Goal: Information Seeking & Learning: Find specific fact

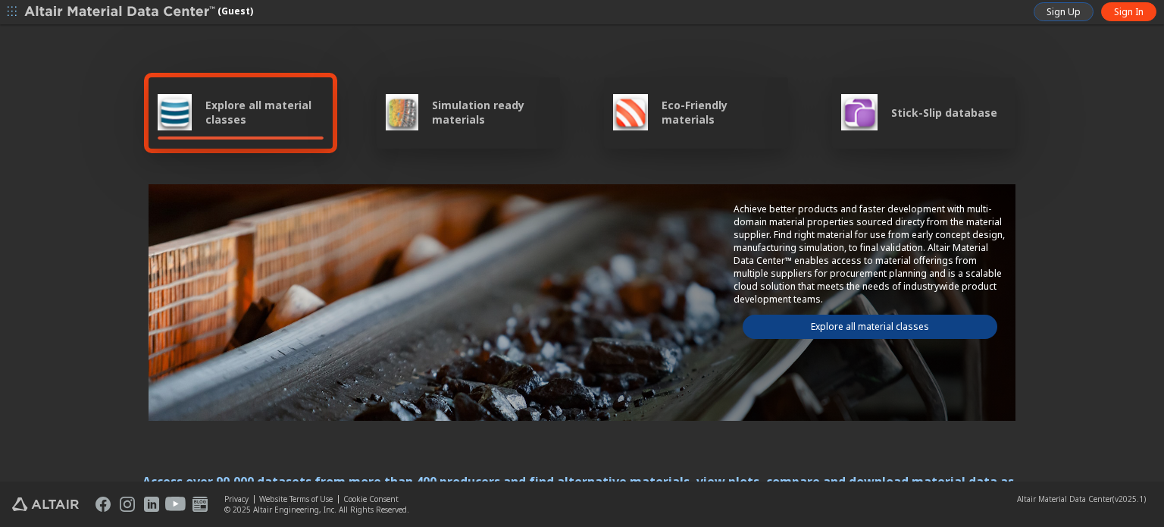
click at [1055, 11] on span "Sign Up" at bounding box center [1064, 12] width 34 height 12
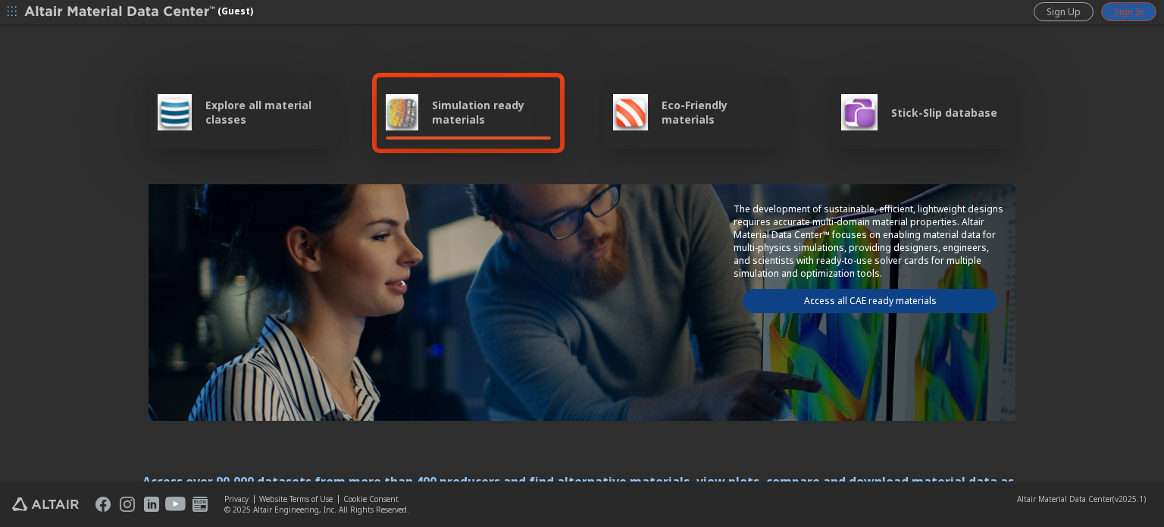
click at [1141, 18] on link "Sign In" at bounding box center [1128, 11] width 55 height 19
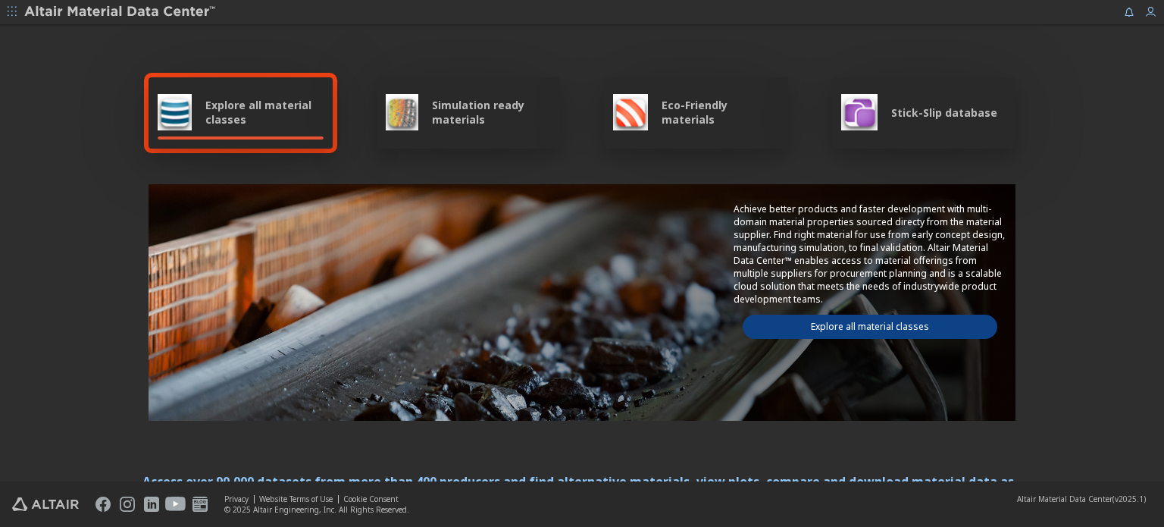
click at [258, 114] on span "Explore all material classes" at bounding box center [264, 112] width 118 height 29
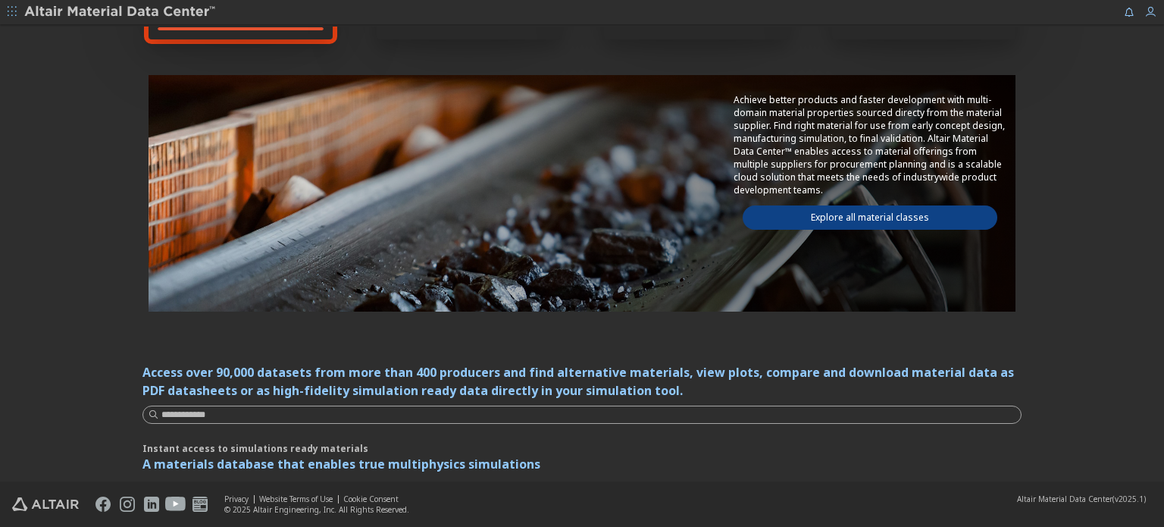
scroll to position [111, 0]
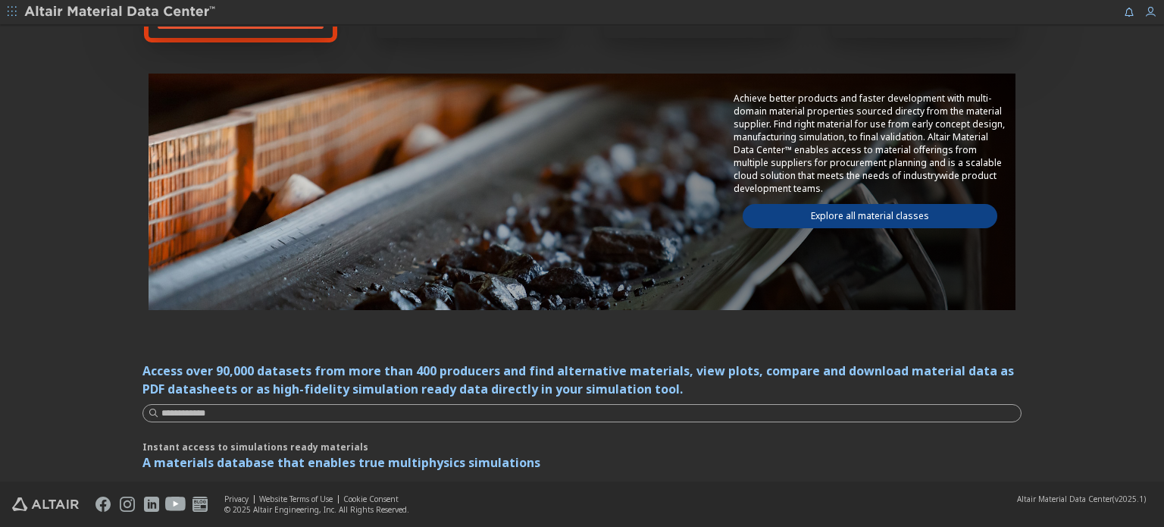
click at [916, 204] on link "Explore all material classes" at bounding box center [870, 216] width 255 height 24
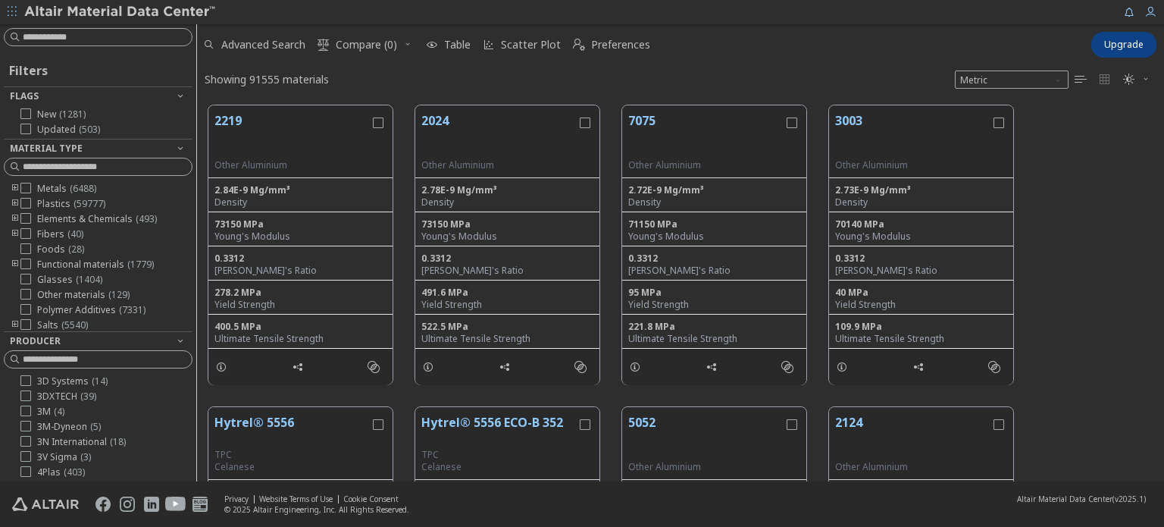
scroll to position [376, 955]
click at [139, 30] on input at bounding box center [100, 37] width 186 height 17
type input "****"
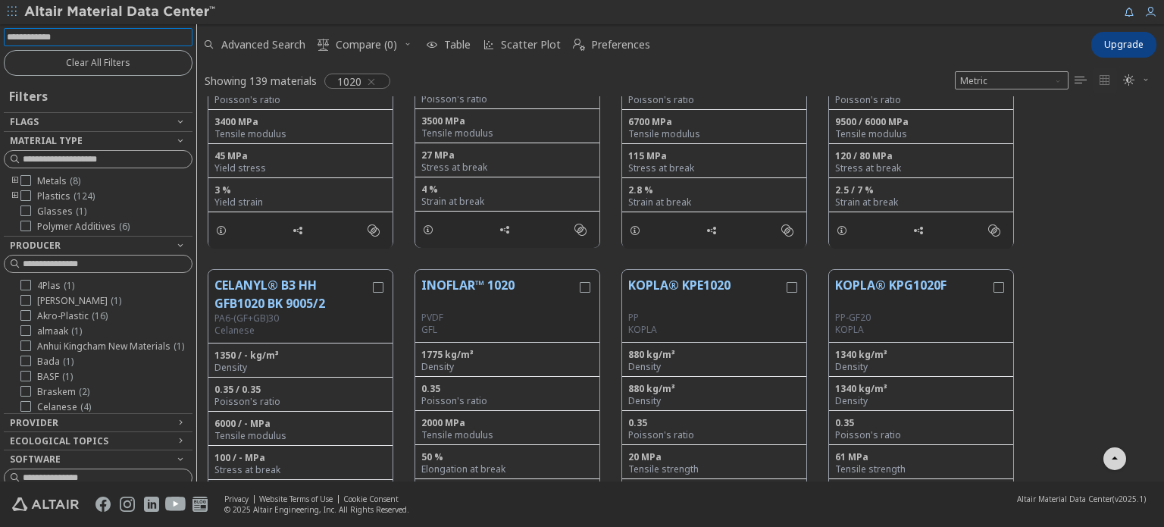
scroll to position [1960, 0]
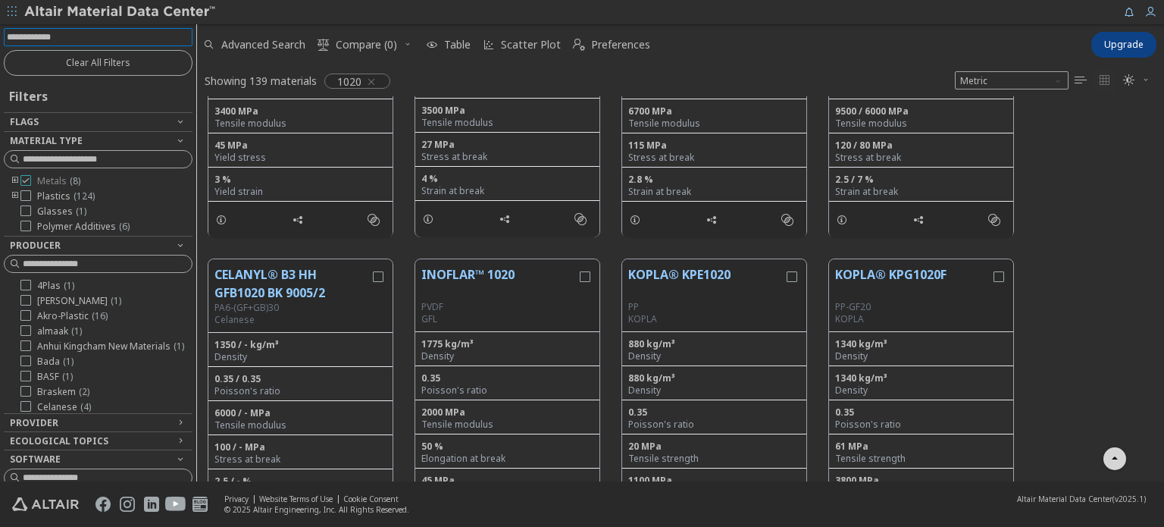
click at [27, 183] on icon at bounding box center [25, 180] width 11 height 11
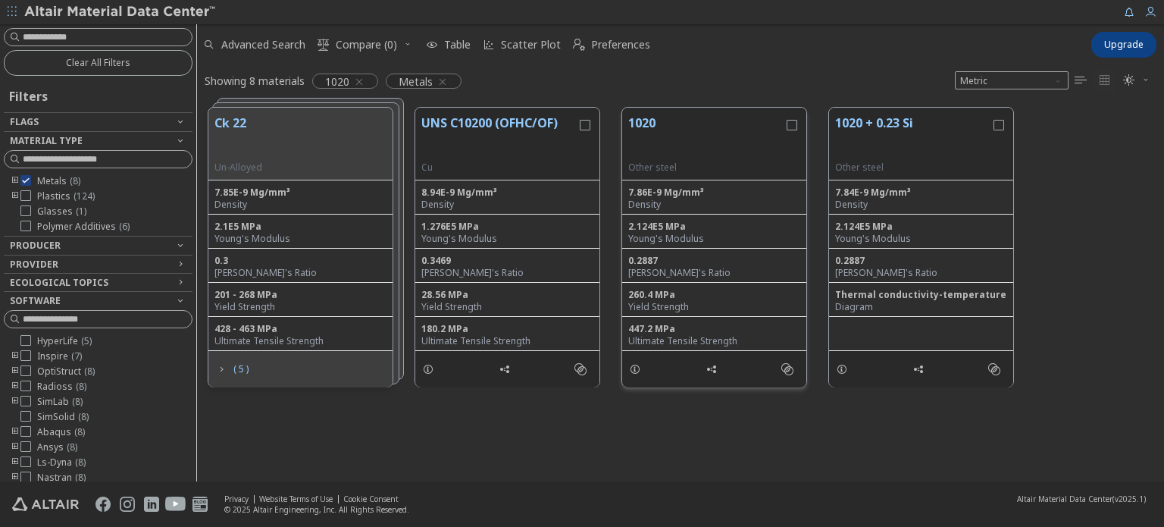
click at [681, 119] on button "1020" at bounding box center [705, 138] width 155 height 48
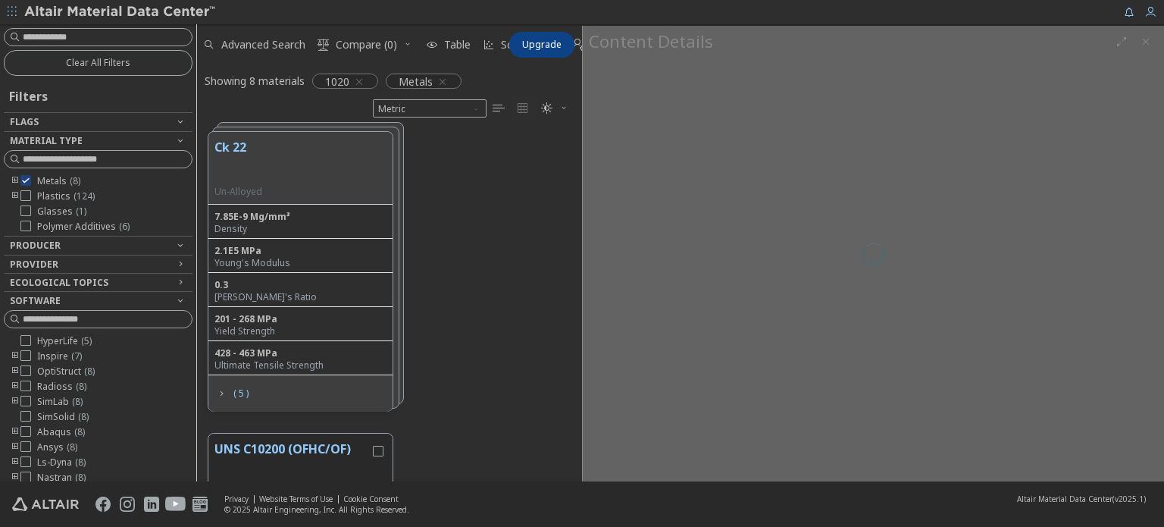
scroll to position [350, 373]
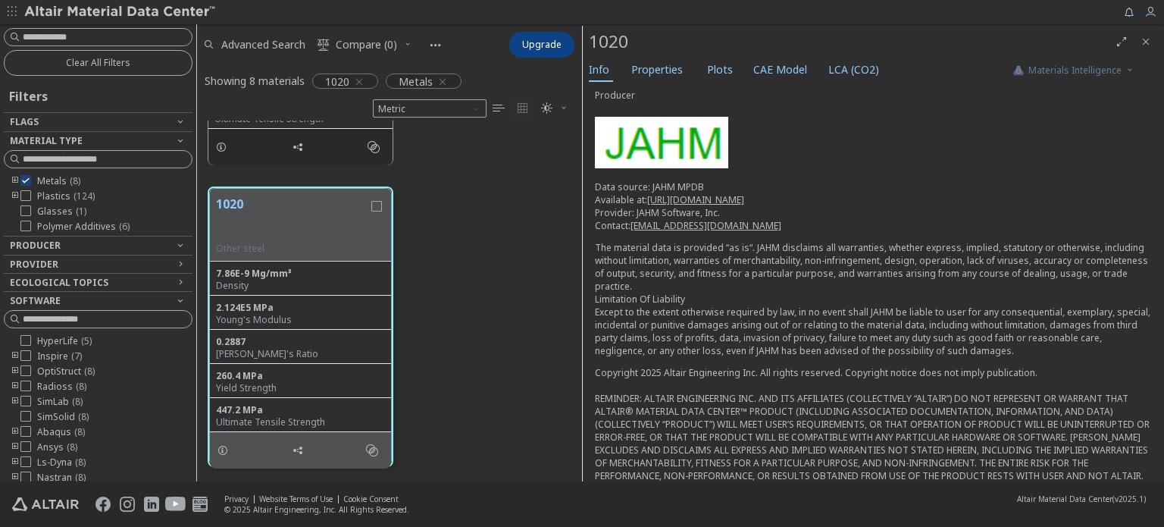
scroll to position [94, 0]
click at [656, 58] on span "Properties" at bounding box center [657, 70] width 52 height 24
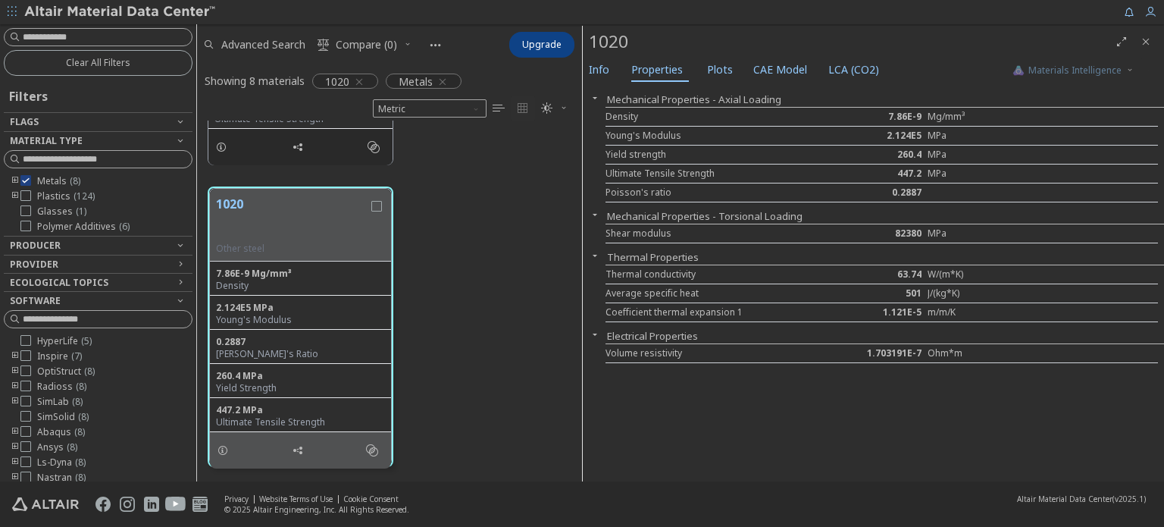
click at [1122, 83] on div "Materials Intelligence Info Properties Plots CAE Model LCA (CO2) Mechanical Pro…" at bounding box center [873, 270] width 581 height 424
click at [596, 93] on icon "button" at bounding box center [595, 98] width 12 height 12
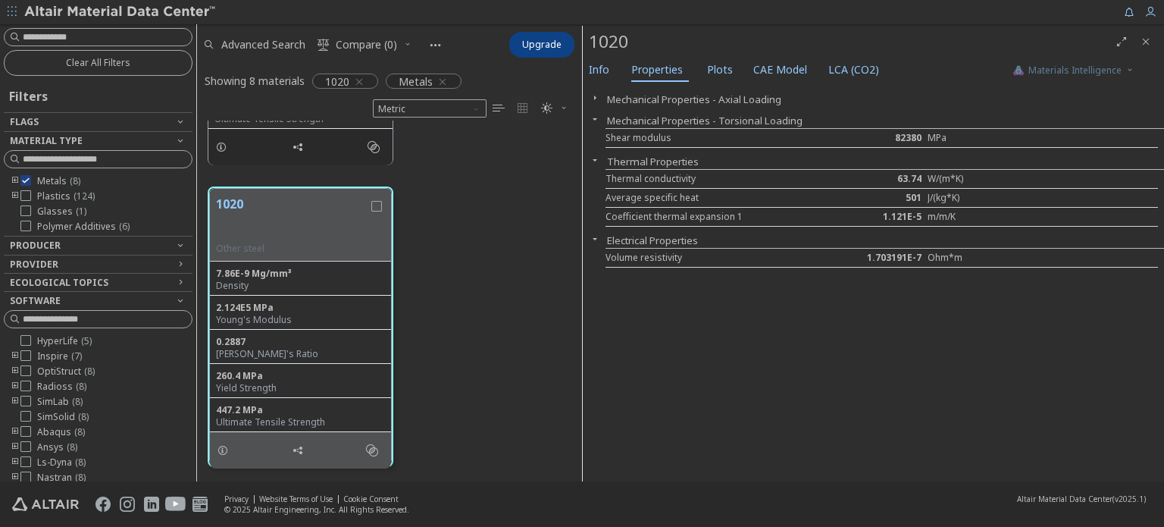
click at [596, 93] on icon "button" at bounding box center [595, 98] width 12 height 12
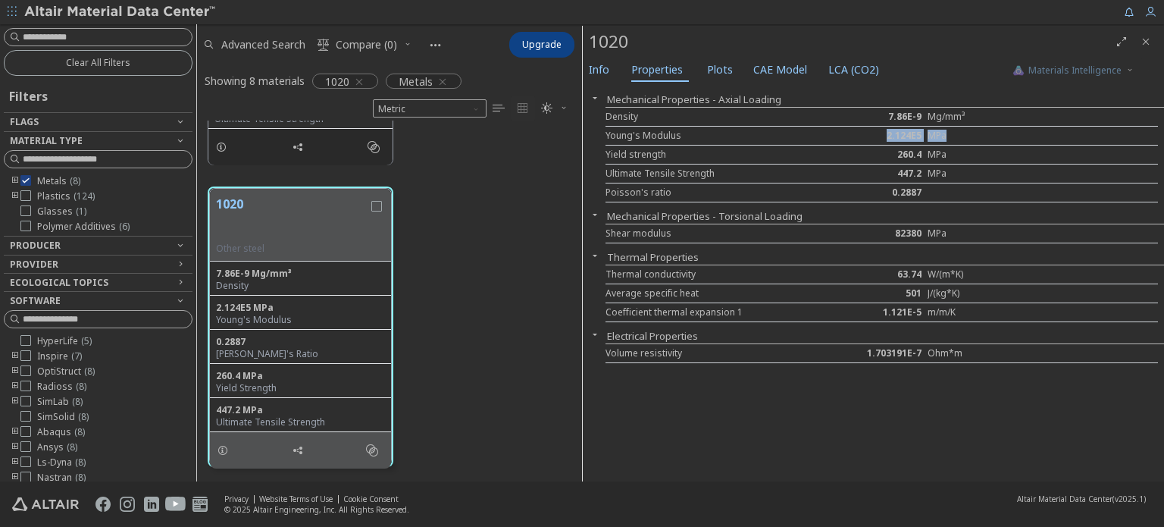
drag, startPoint x: 885, startPoint y: 137, endPoint x: 954, endPoint y: 134, distance: 69.8
click at [954, 134] on div "Young's Modulus 2.124E5 MPa" at bounding box center [882, 136] width 553 height 19
copy div "2.124E5 MPa"
click at [889, 130] on div "2.124E5" at bounding box center [882, 136] width 92 height 12
drag, startPoint x: 888, startPoint y: 133, endPoint x: 923, endPoint y: 138, distance: 34.5
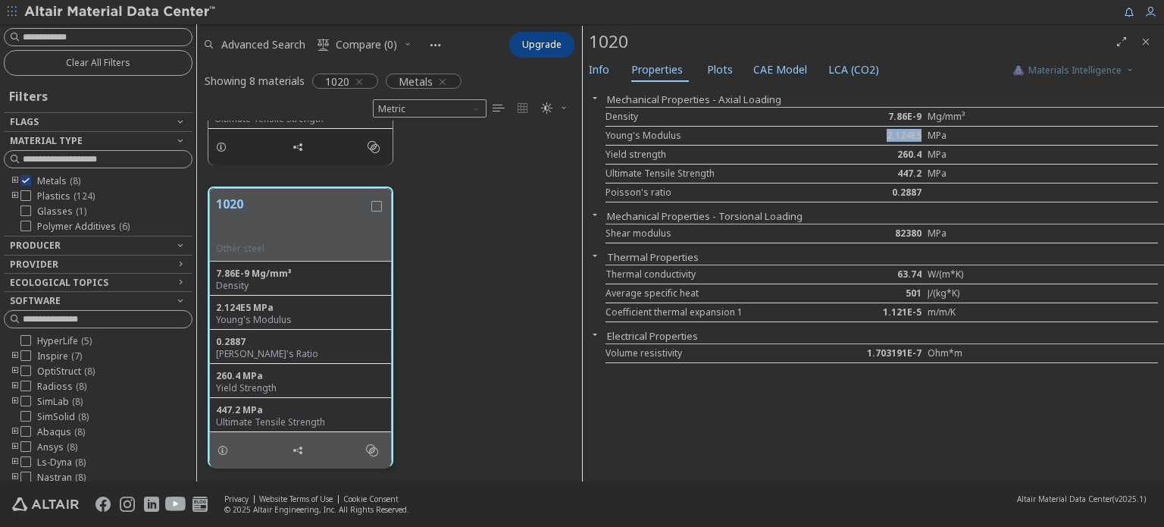
click at [923, 138] on div "2.124E5" at bounding box center [882, 136] width 92 height 12
copy div "2.124E5"
click at [901, 154] on div "260.4" at bounding box center [882, 155] width 92 height 12
drag, startPoint x: 895, startPoint y: 154, endPoint x: 913, endPoint y: 154, distance: 18.2
click at [913, 154] on div "260.4" at bounding box center [882, 155] width 92 height 12
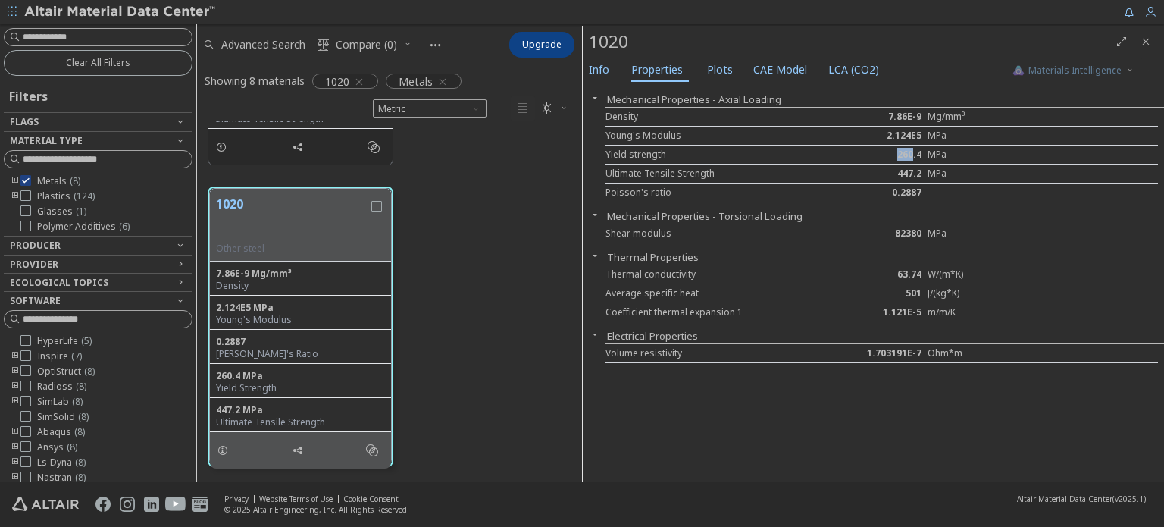
copy div "260"
copy div "82380"
drag, startPoint x: 892, startPoint y: 233, endPoint x: 923, endPoint y: 237, distance: 31.2
click at [923, 237] on div "82380" at bounding box center [882, 233] width 92 height 12
click at [594, 254] on icon "button" at bounding box center [595, 255] width 12 height 12
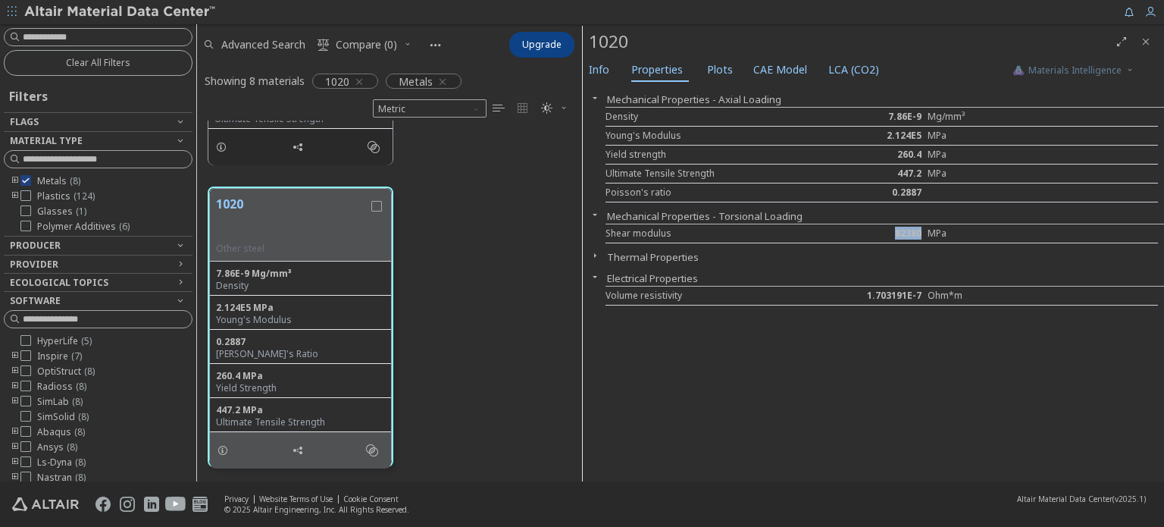
click at [594, 272] on icon "button" at bounding box center [595, 277] width 12 height 12
click at [720, 74] on span "Plots" at bounding box center [720, 70] width 26 height 24
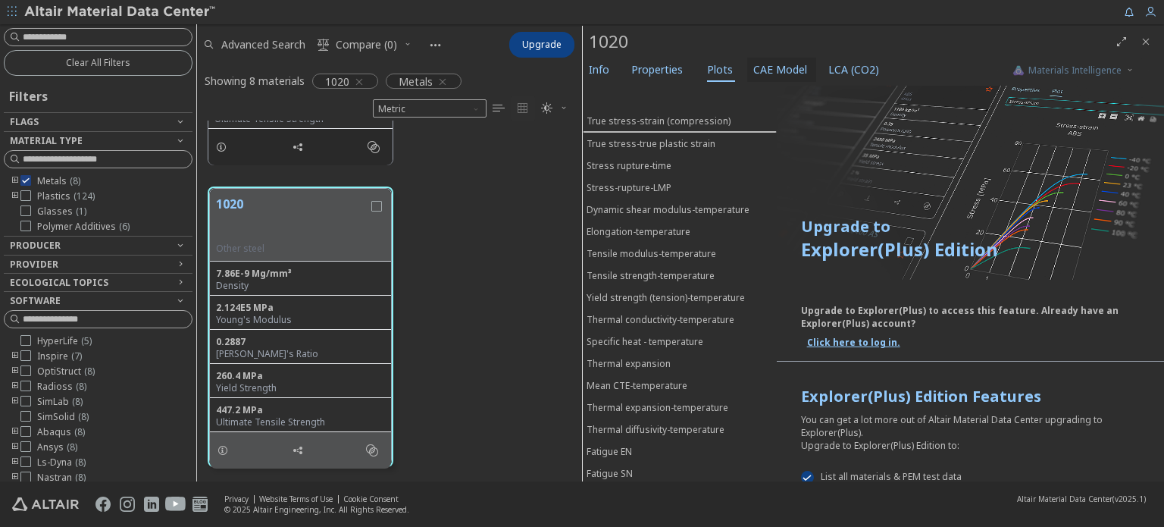
click at [785, 65] on span "CAE Model" at bounding box center [781, 70] width 54 height 24
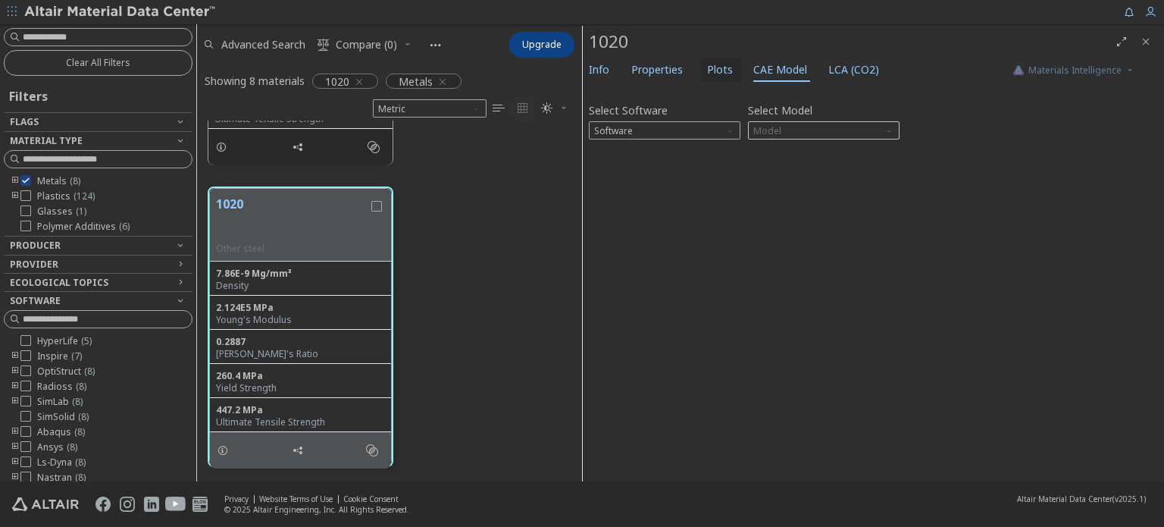
click at [715, 64] on span "Plots" at bounding box center [720, 70] width 26 height 24
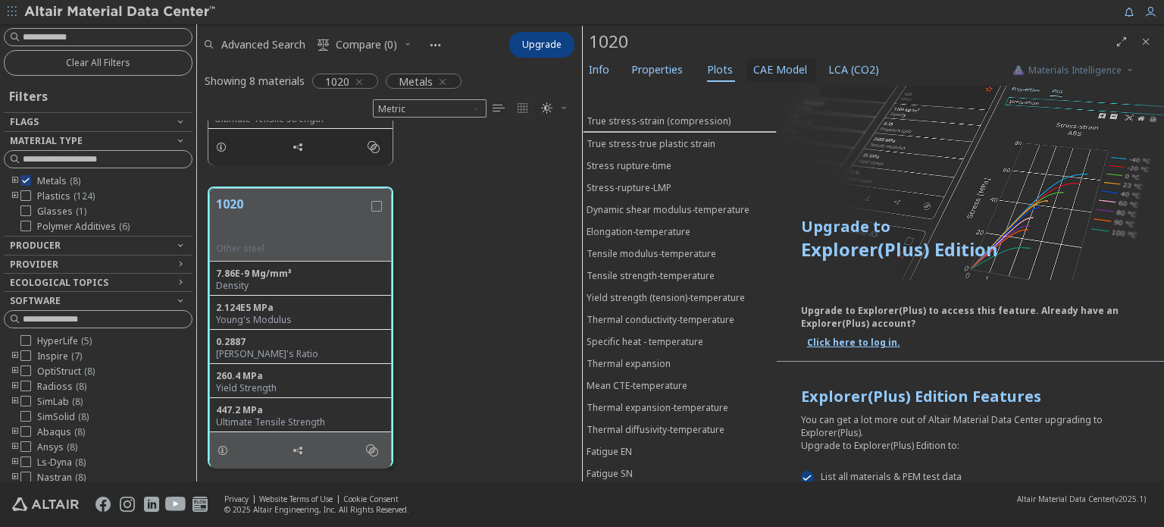
click at [763, 62] on span "CAE Model" at bounding box center [781, 70] width 54 height 24
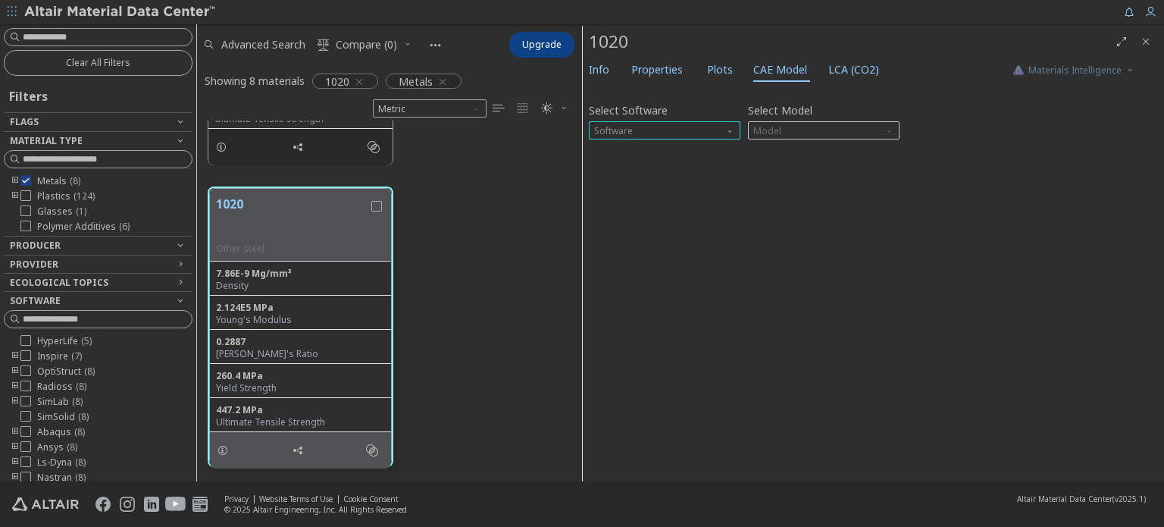
click at [679, 124] on span "Software" at bounding box center [665, 130] width 152 height 18
click at [687, 74] on button "Properties" at bounding box center [660, 70] width 70 height 24
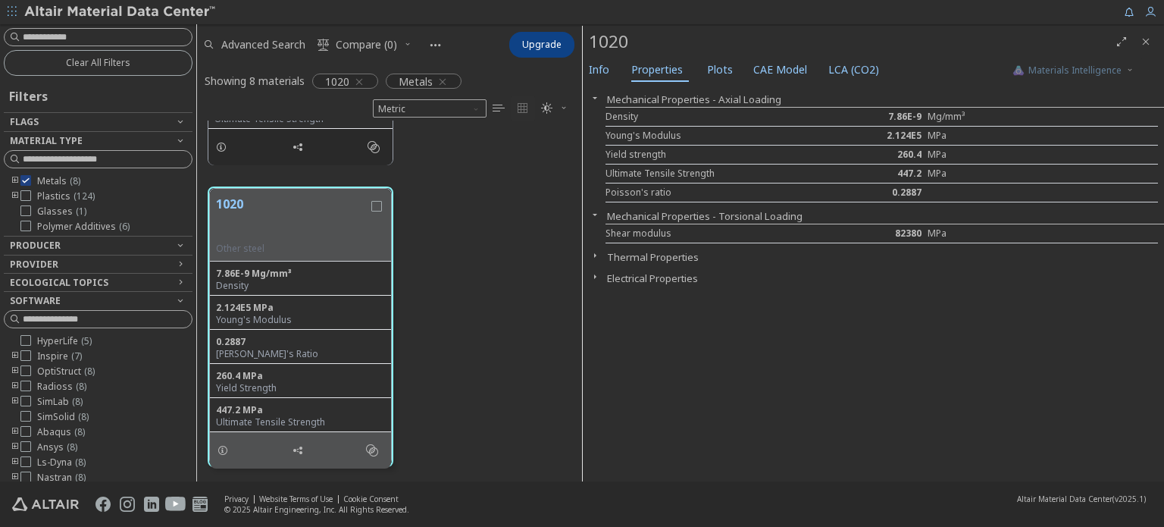
click at [598, 253] on icon "button" at bounding box center [595, 255] width 12 height 12
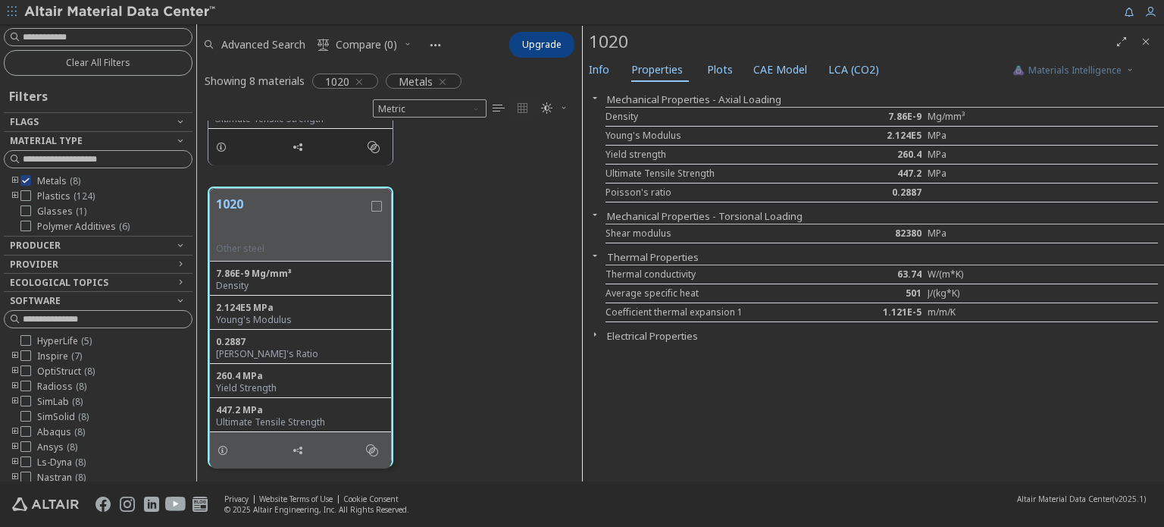
click at [596, 336] on icon "button" at bounding box center [595, 334] width 12 height 12
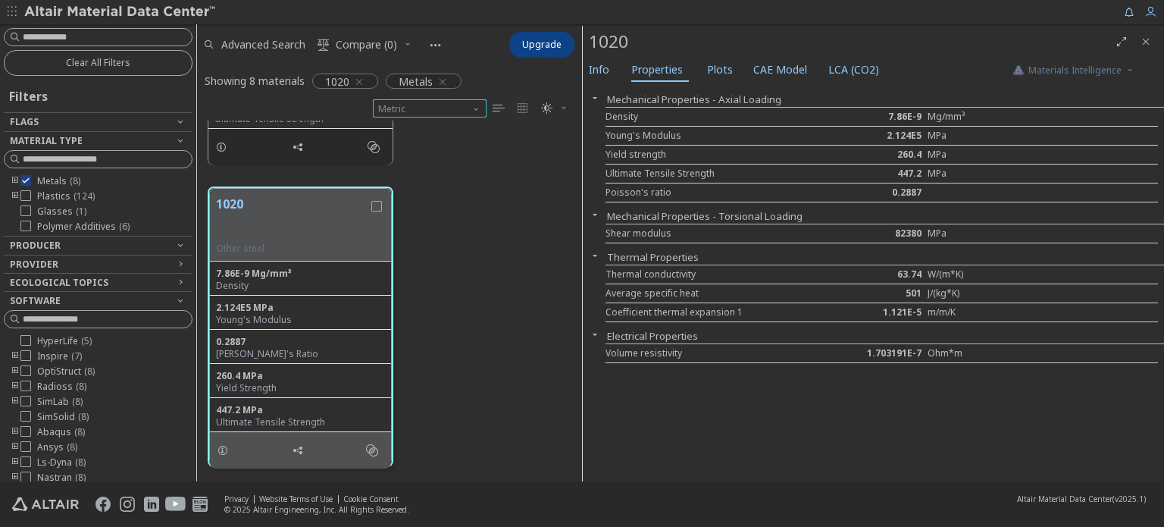
click at [453, 115] on span "Metric" at bounding box center [430, 108] width 114 height 18
click at [434, 141] on span "Metric" at bounding box center [430, 144] width 102 height 11
click at [451, 104] on span "Metric" at bounding box center [430, 108] width 114 height 18
click at [453, 126] on span "U.S. customary units" at bounding box center [424, 127] width 89 height 12
click at [461, 105] on span "U.S. customary units" at bounding box center [430, 108] width 114 height 18
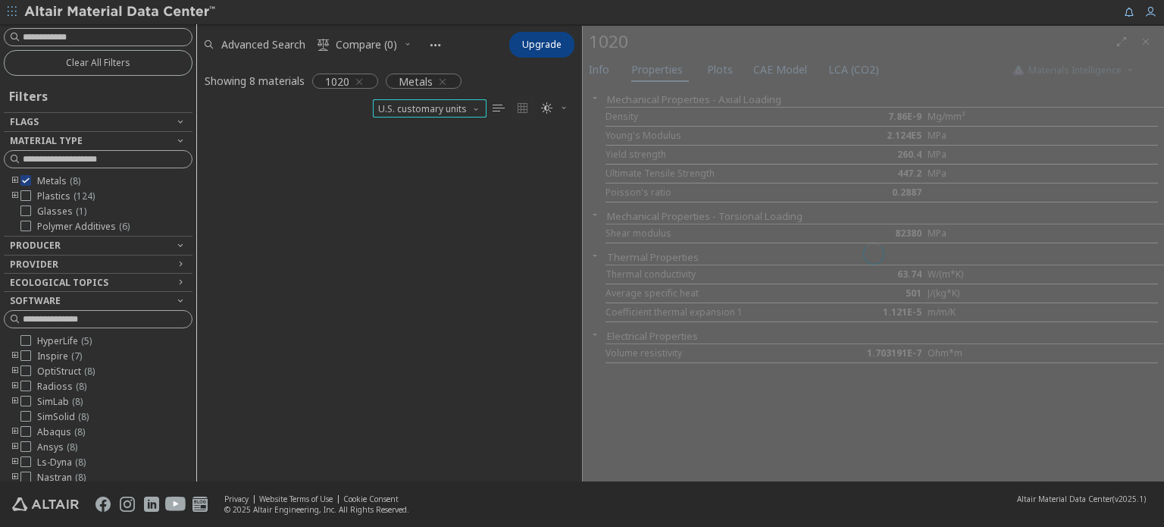
scroll to position [0, 0]
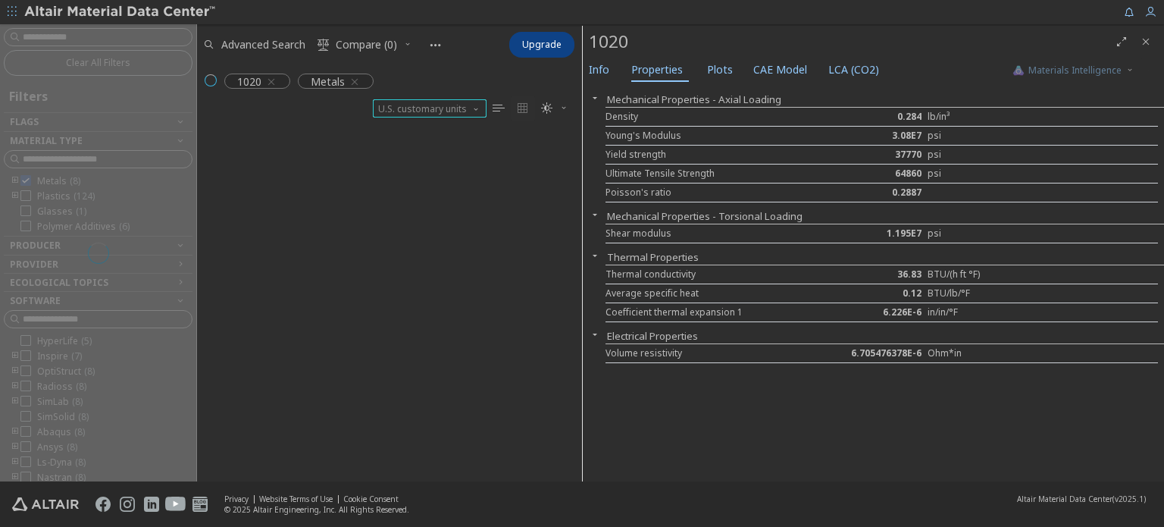
click at [459, 107] on span "U.S. customary units" at bounding box center [430, 108] width 114 height 18
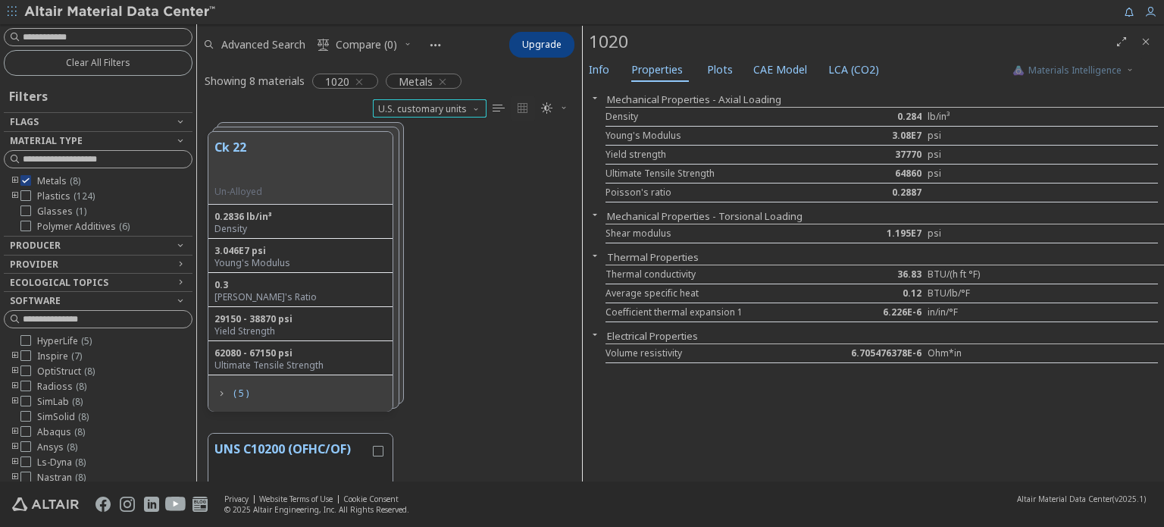
scroll to position [548, 0]
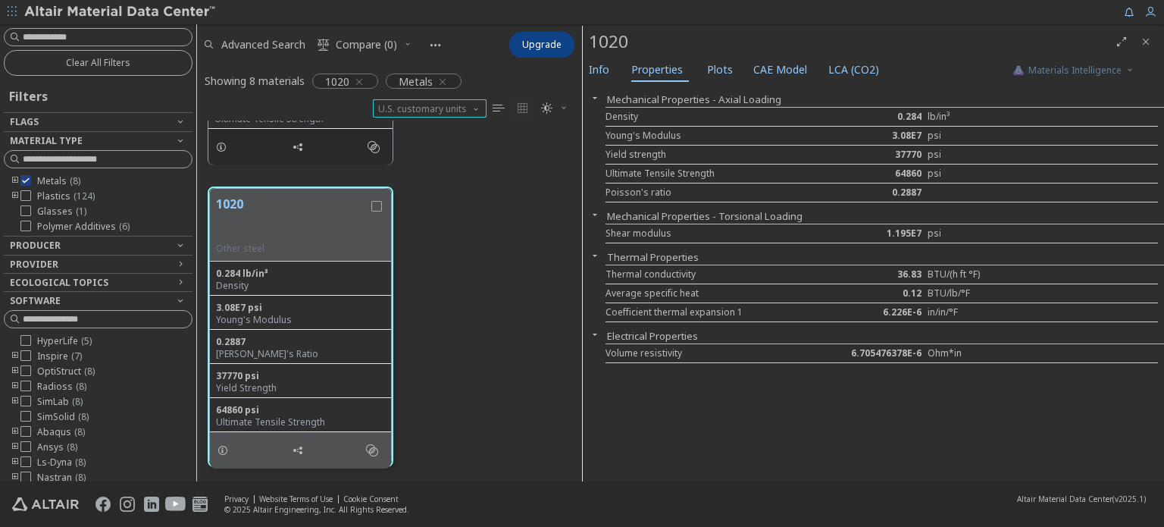
click at [445, 114] on span "U.S. customary units" at bounding box center [430, 108] width 114 height 18
click at [446, 143] on span "Metric" at bounding box center [430, 144] width 102 height 11
